Goal: Communication & Community: Answer question/provide support

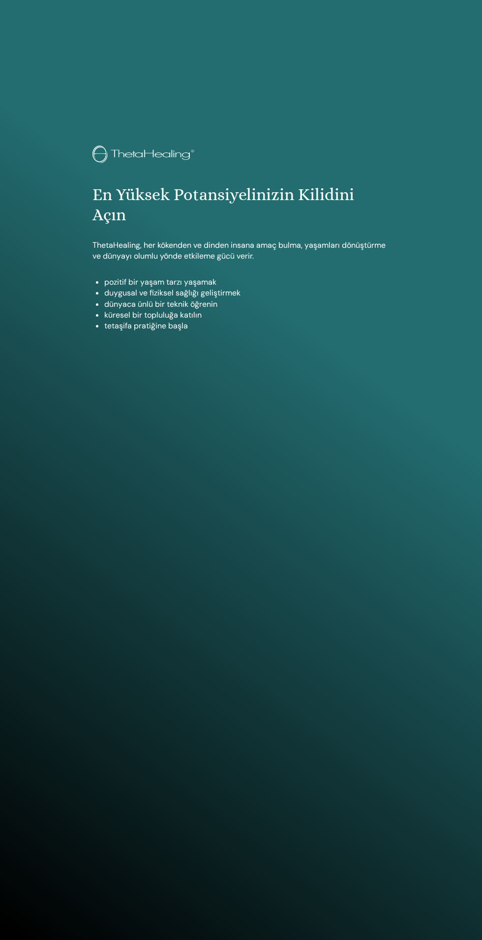
scroll to position [940, 0]
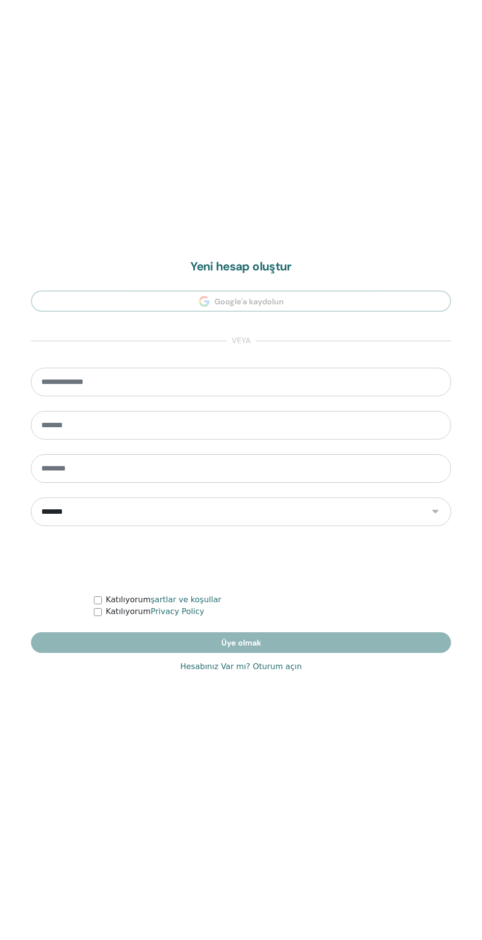
click at [284, 667] on link "Hesabınız Var mı? Oturum açın" at bounding box center [240, 667] width 121 height 12
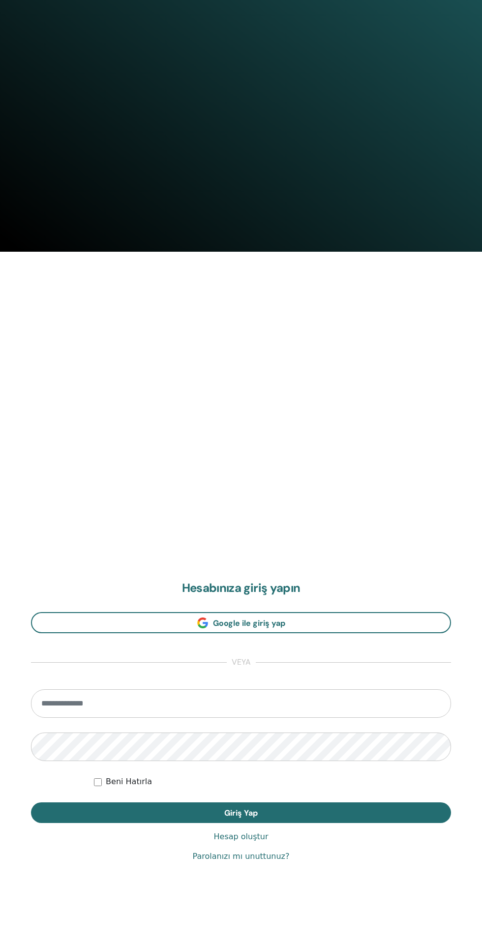
scroll to position [740, 0]
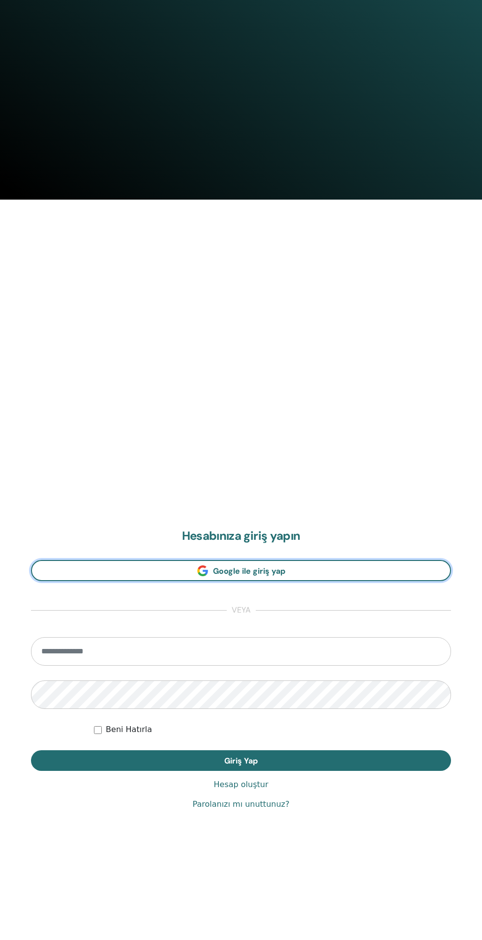
click at [176, 572] on link "Google ile giriş yap" at bounding box center [241, 570] width 420 height 21
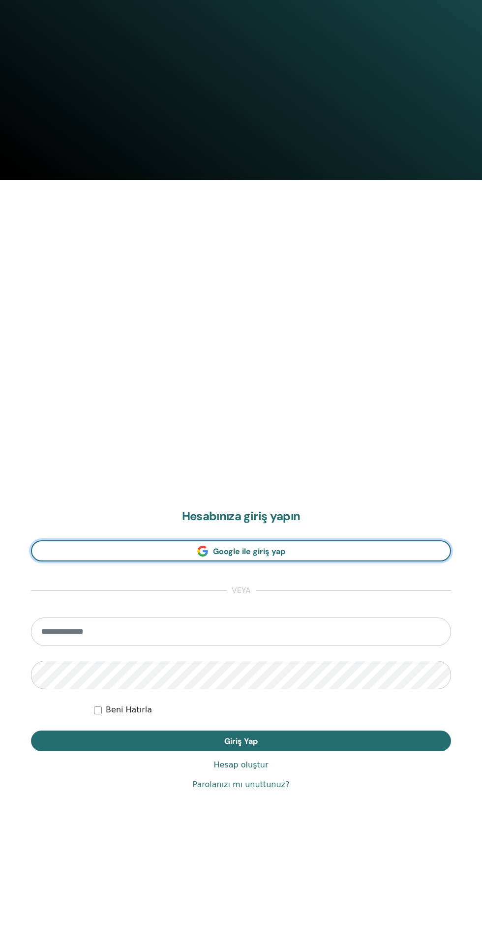
scroll to position [809, 0]
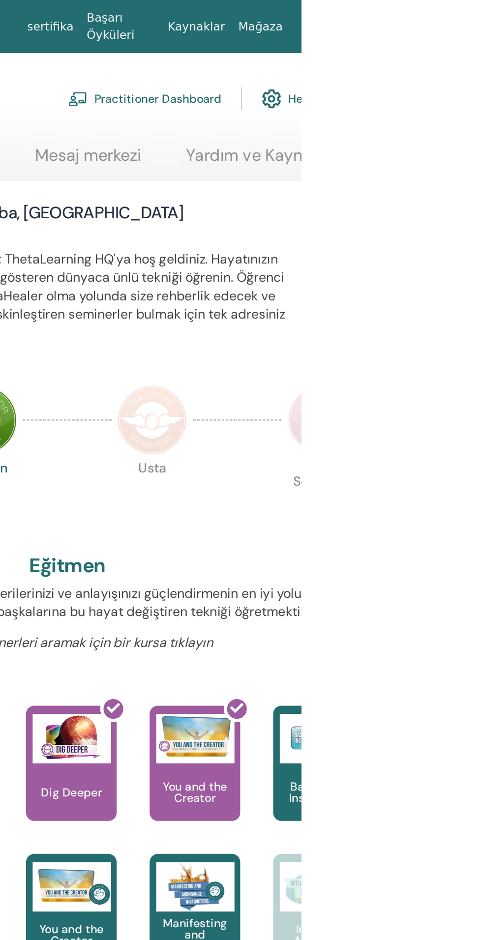
click at [354, 89] on link "Mesaj merkezi" at bounding box center [354, 96] width 63 height 19
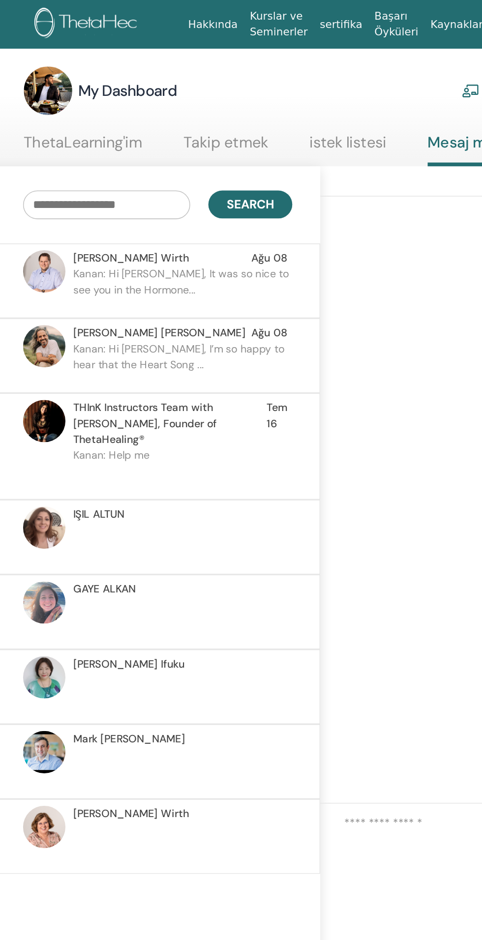
click at [113, 187] on p "Kanan: Hi Matthias, It was so nice to see you in the Hormone..." at bounding box center [161, 188] width 143 height 30
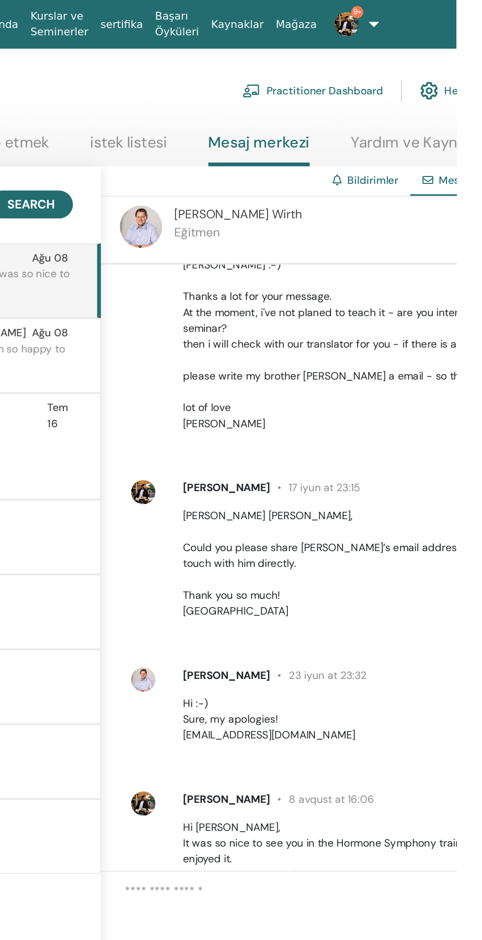
scroll to position [113, 0]
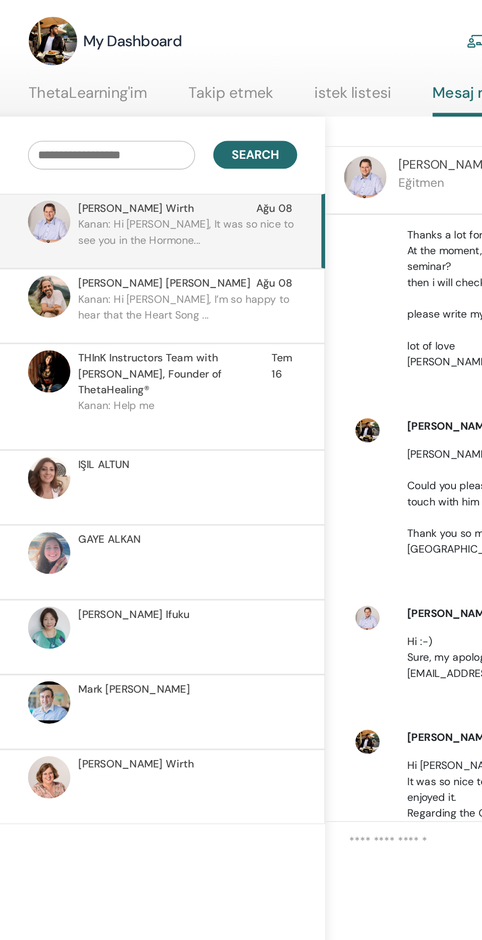
click at [114, 219] on span "Ron Paz Narayan Jyoti" at bounding box center [146, 216] width 112 height 10
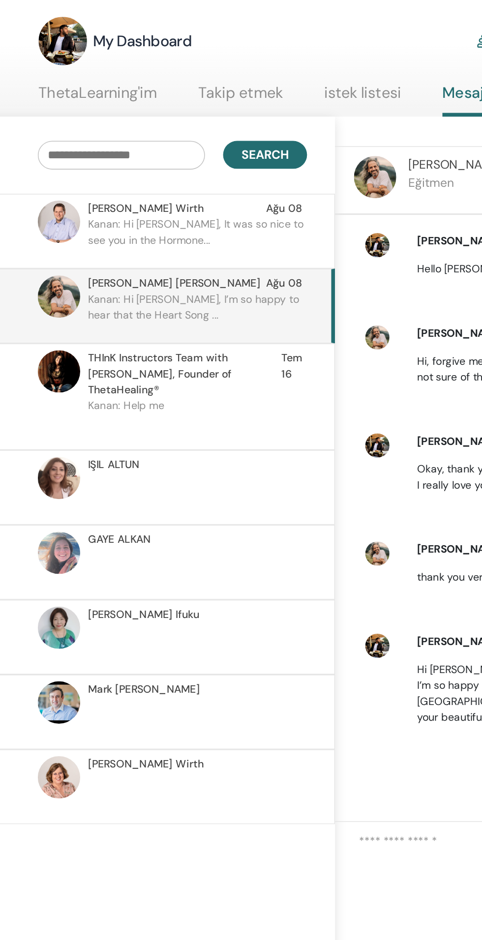
click at [125, 291] on p "Kanan: Help me" at bounding box center [161, 306] width 143 height 30
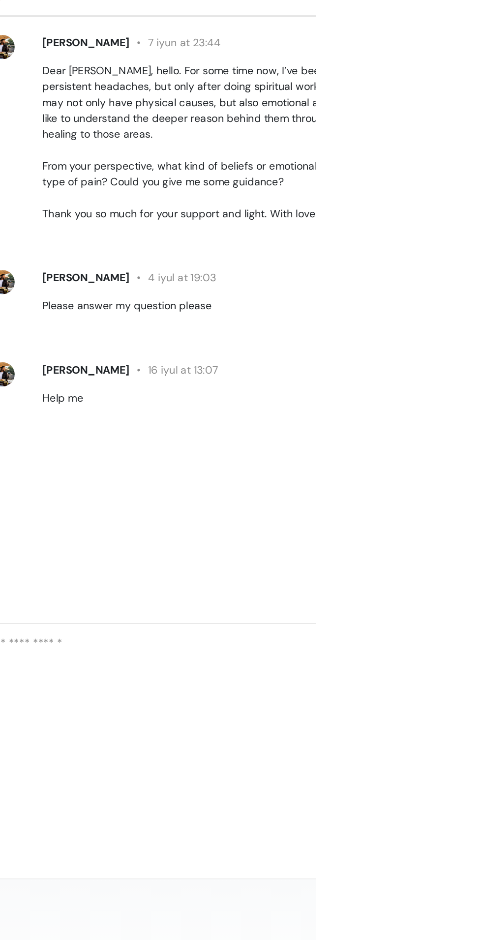
click at [440, 654] on textarea at bounding box center [428, 614] width 324 height 80
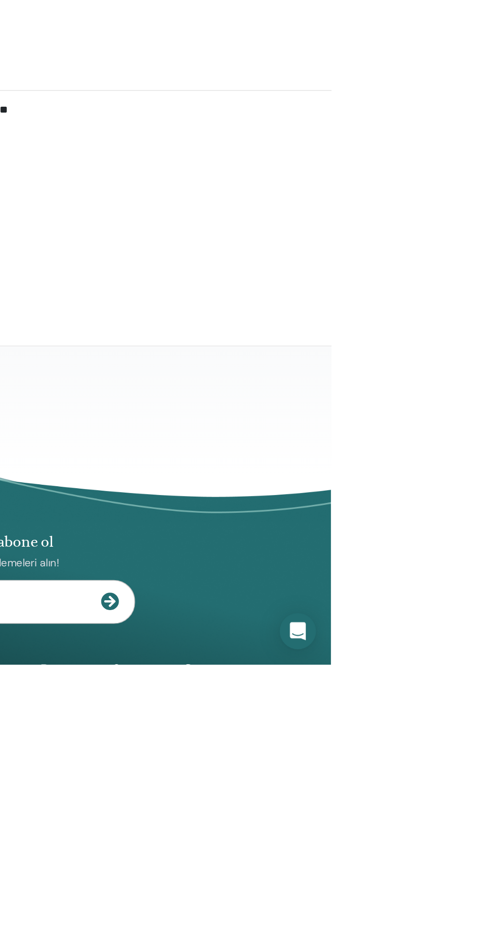
type textarea "***"
